Goal: Task Accomplishment & Management: Use online tool/utility

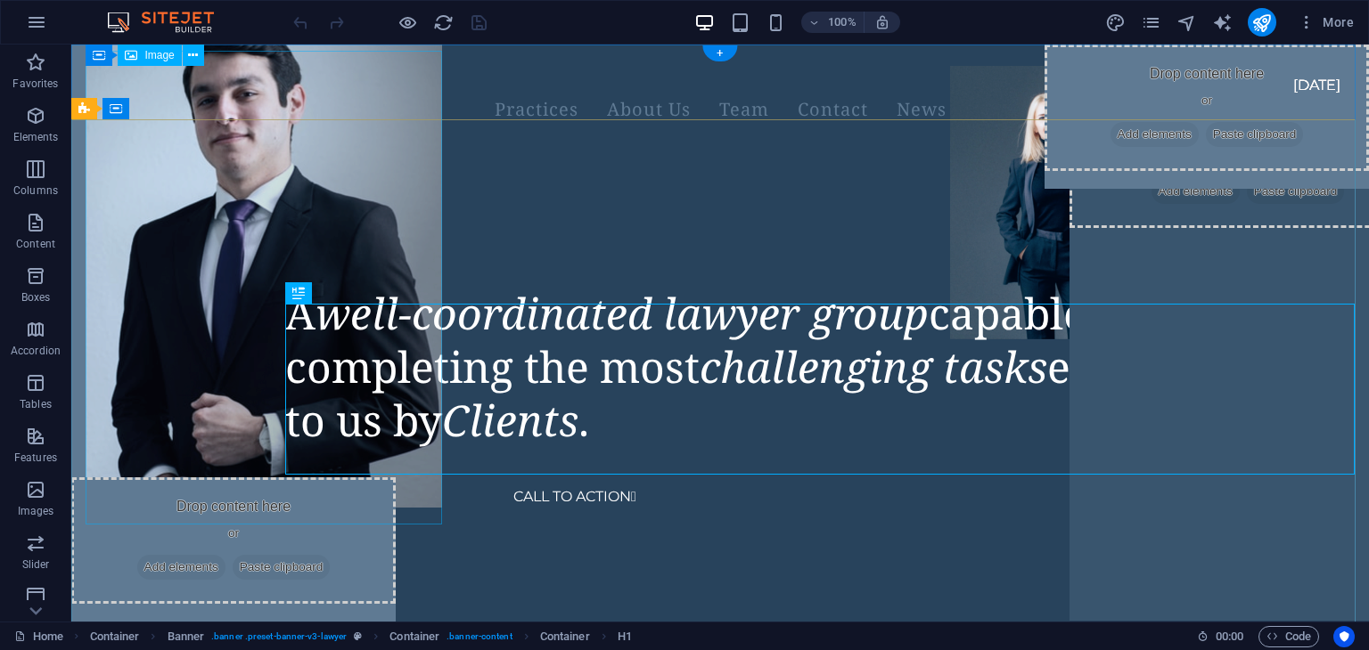
click at [188, 261] on figure at bounding box center [264, 270] width 356 height 475
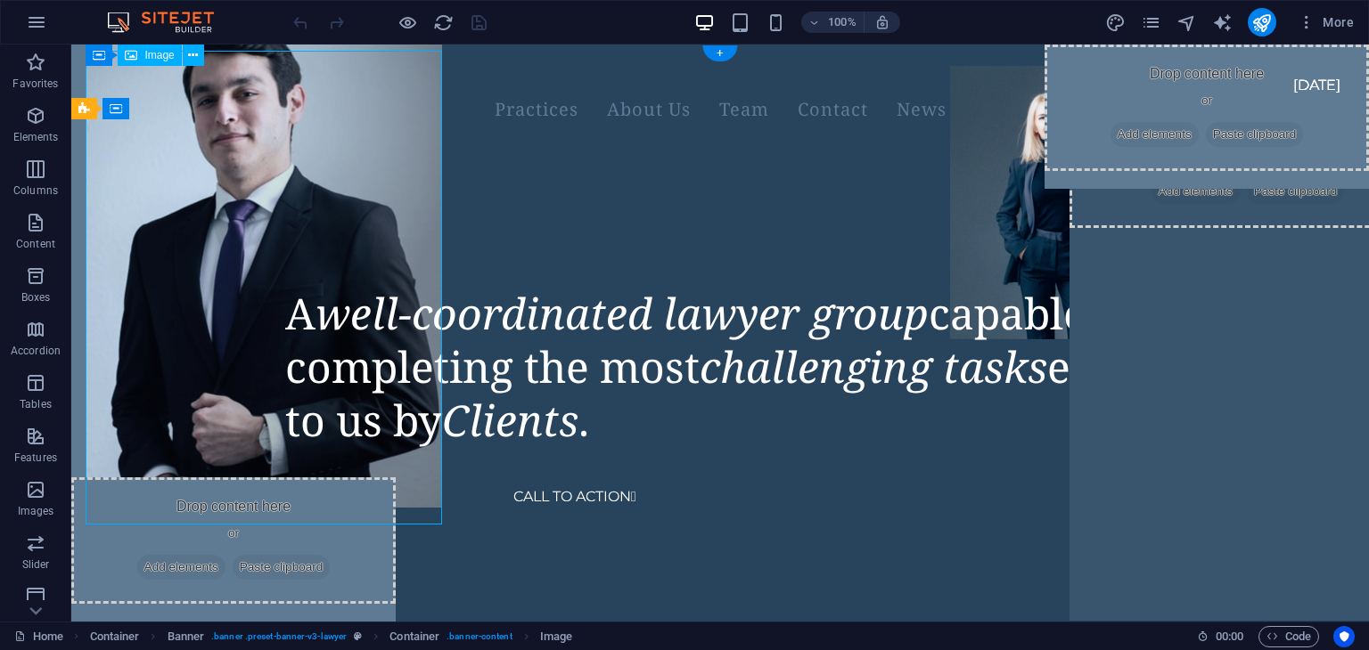
click at [214, 270] on figure at bounding box center [264, 270] width 356 height 475
select select "px"
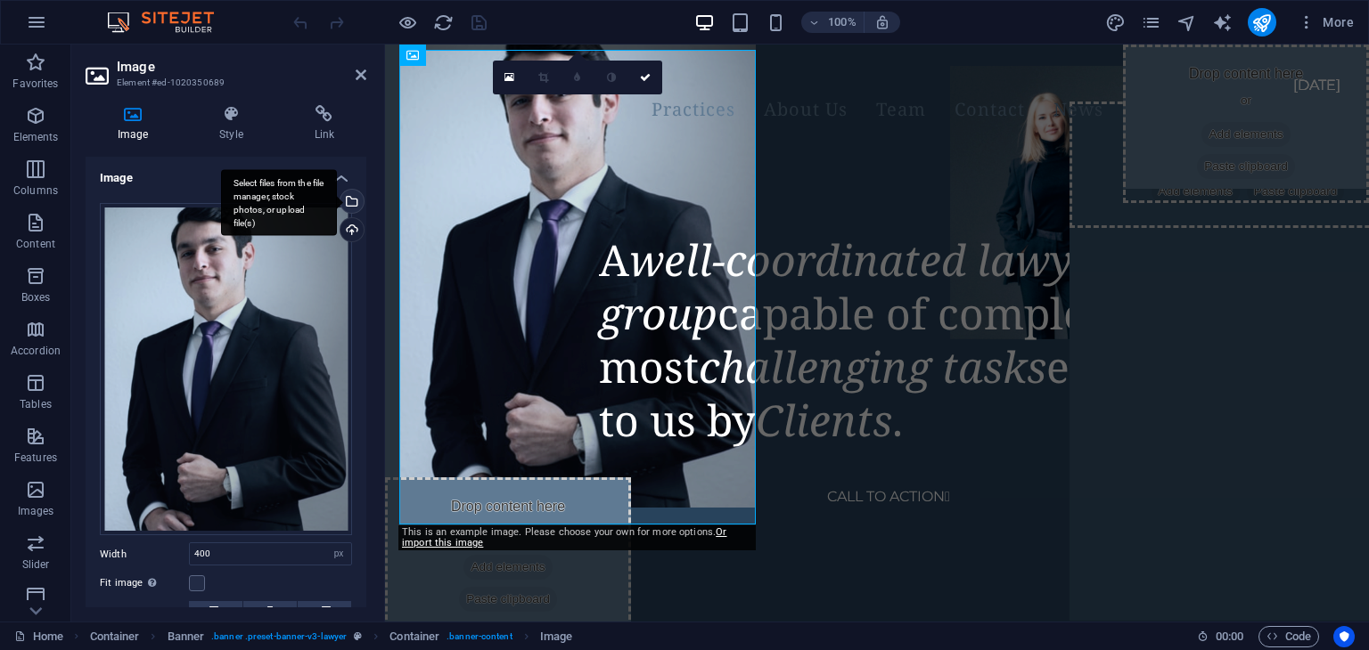
click at [353, 201] on div "Select files from the file manager, stock photos, or upload file(s)" at bounding box center [350, 203] width 27 height 27
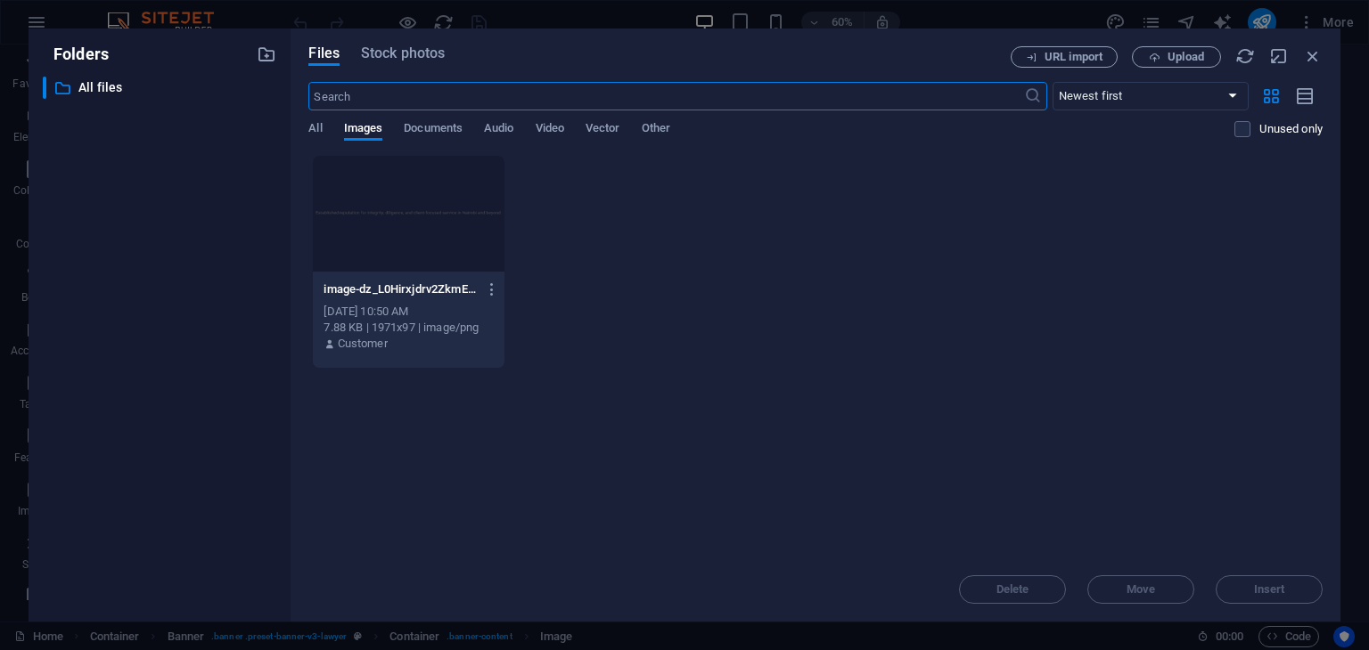
click at [405, 222] on div at bounding box center [408, 214] width 191 height 116
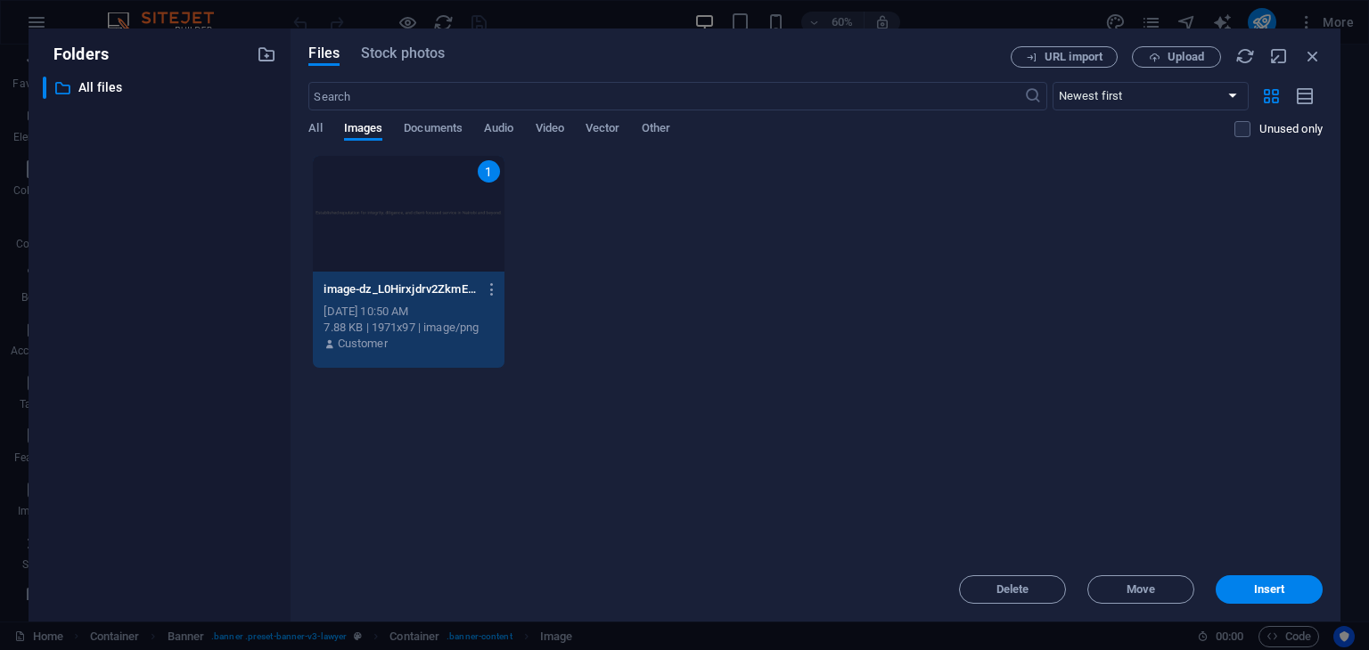
click at [405, 222] on div "1" at bounding box center [408, 214] width 191 height 116
